Goal: Information Seeking & Learning: Learn about a topic

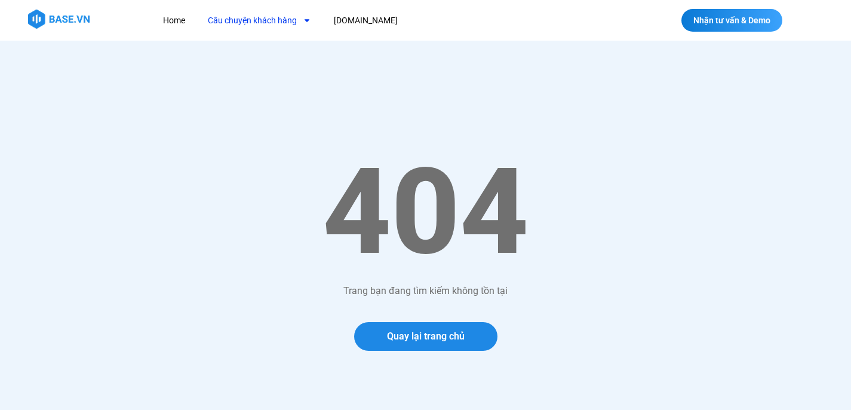
click at [282, 24] on link "Câu chuyện khách hàng" at bounding box center [259, 21] width 121 height 22
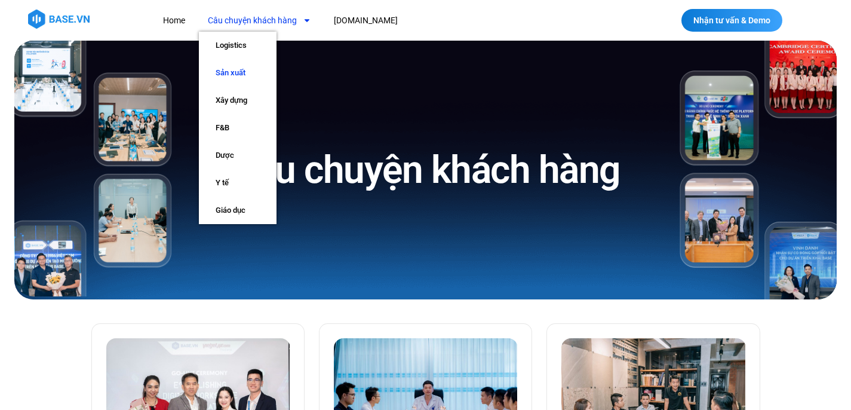
click at [238, 71] on link "Sản xuất" at bounding box center [238, 72] width 78 height 27
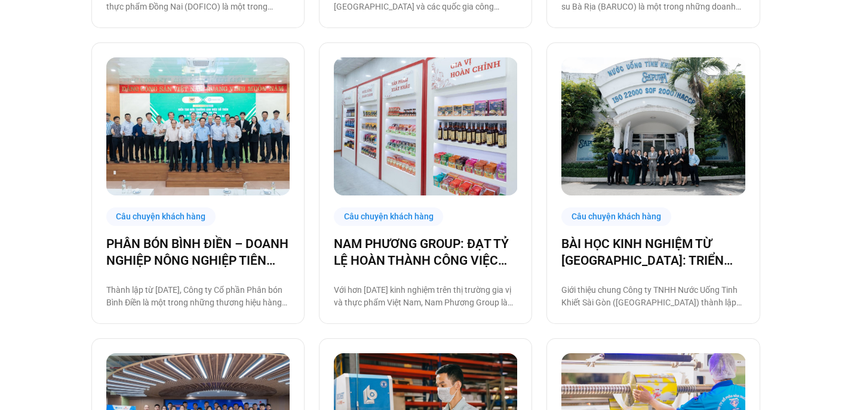
scroll to position [874, 0]
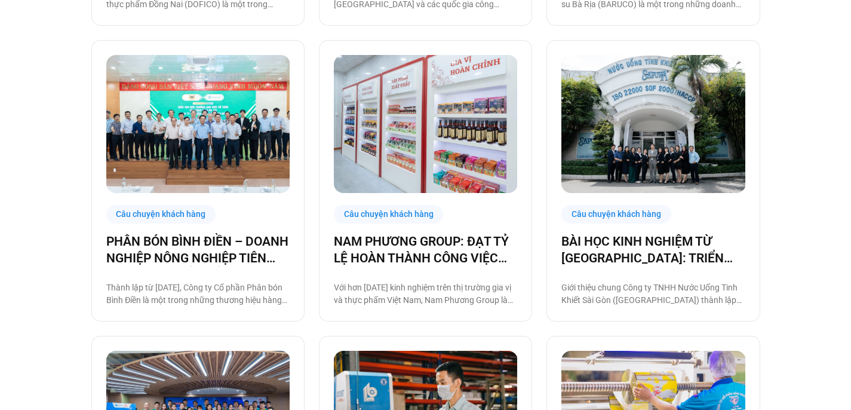
click at [36, 79] on div "Câu chuyện khách hàng SÀI GÒN XANH: 86% NHÂN SỰ CHỦ ĐỘNG SỬ DỤNG BASE.VN, ĐẶT N…" at bounding box center [425, 54] width 851 height 1258
